Goal: Navigation & Orientation: Find specific page/section

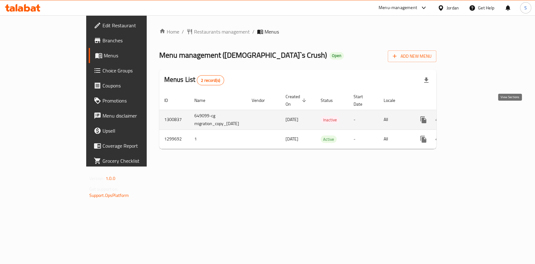
click at [476, 112] on link "enhanced table" at bounding box center [468, 119] width 15 height 15
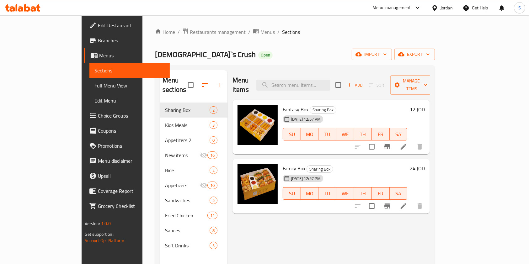
click at [98, 40] on span "Branches" at bounding box center [131, 41] width 67 height 8
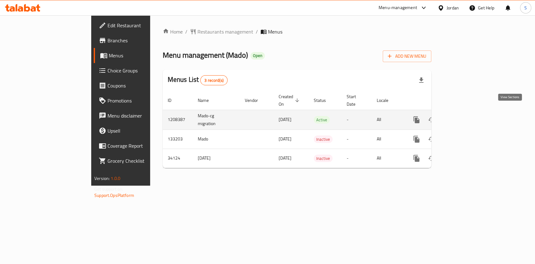
click at [466, 116] on icon "enhanced table" at bounding box center [462, 120] width 8 height 8
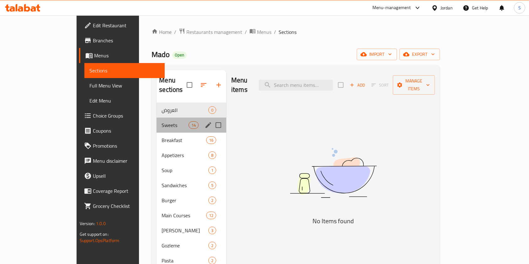
click at [157, 118] on div "Sweets 14" at bounding box center [192, 125] width 70 height 15
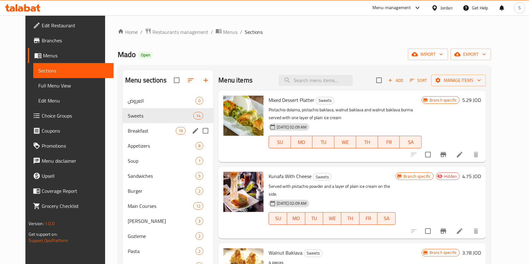
click at [128, 137] on div "Breakfast 16" at bounding box center [168, 130] width 91 height 15
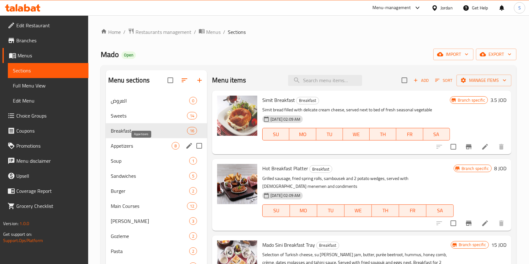
click at [128, 149] on div "Appetizers 8" at bounding box center [156, 145] width 101 height 15
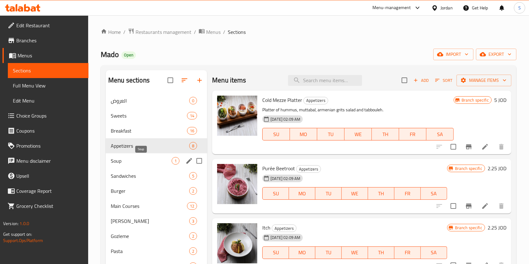
click at [125, 161] on span "Soup" at bounding box center [141, 161] width 61 height 8
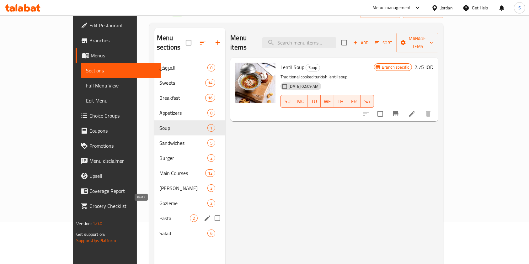
scroll to position [83, 0]
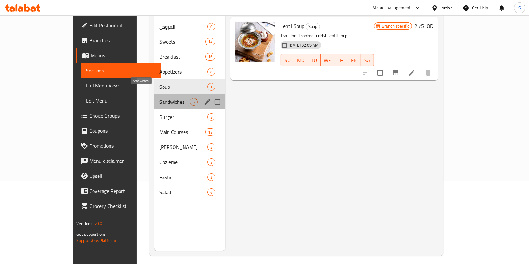
click at [159, 98] on span "Sandwiches" at bounding box center [174, 102] width 30 height 8
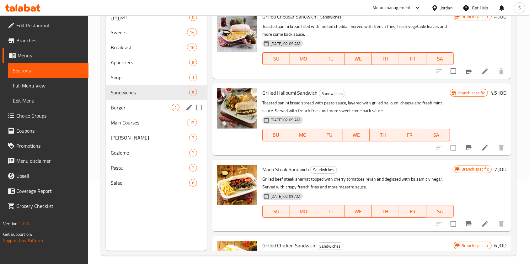
click at [128, 111] on div "Burger 2" at bounding box center [156, 107] width 101 height 15
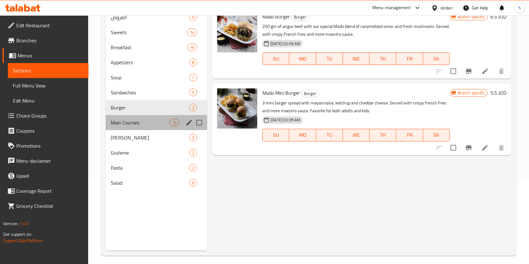
click at [128, 126] on div "Main Courses 12" at bounding box center [156, 122] width 101 height 15
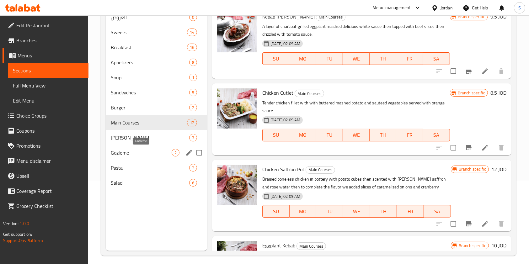
click at [129, 150] on span "Gozleme" at bounding box center [141, 153] width 61 height 8
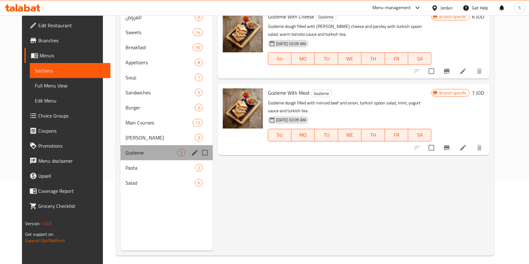
drag, startPoint x: 123, startPoint y: 159, endPoint x: 127, endPoint y: 176, distance: 17.4
click at [123, 159] on div "Gozleme 2" at bounding box center [166, 152] width 92 height 15
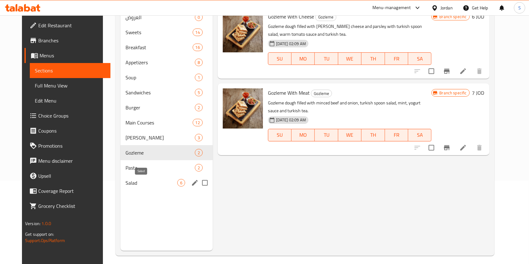
click at [128, 185] on span "Salad" at bounding box center [151, 183] width 52 height 8
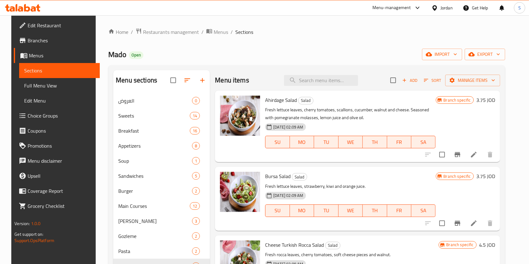
click at [28, 39] on span "Branches" at bounding box center [61, 41] width 67 height 8
